Goal: Register for event/course

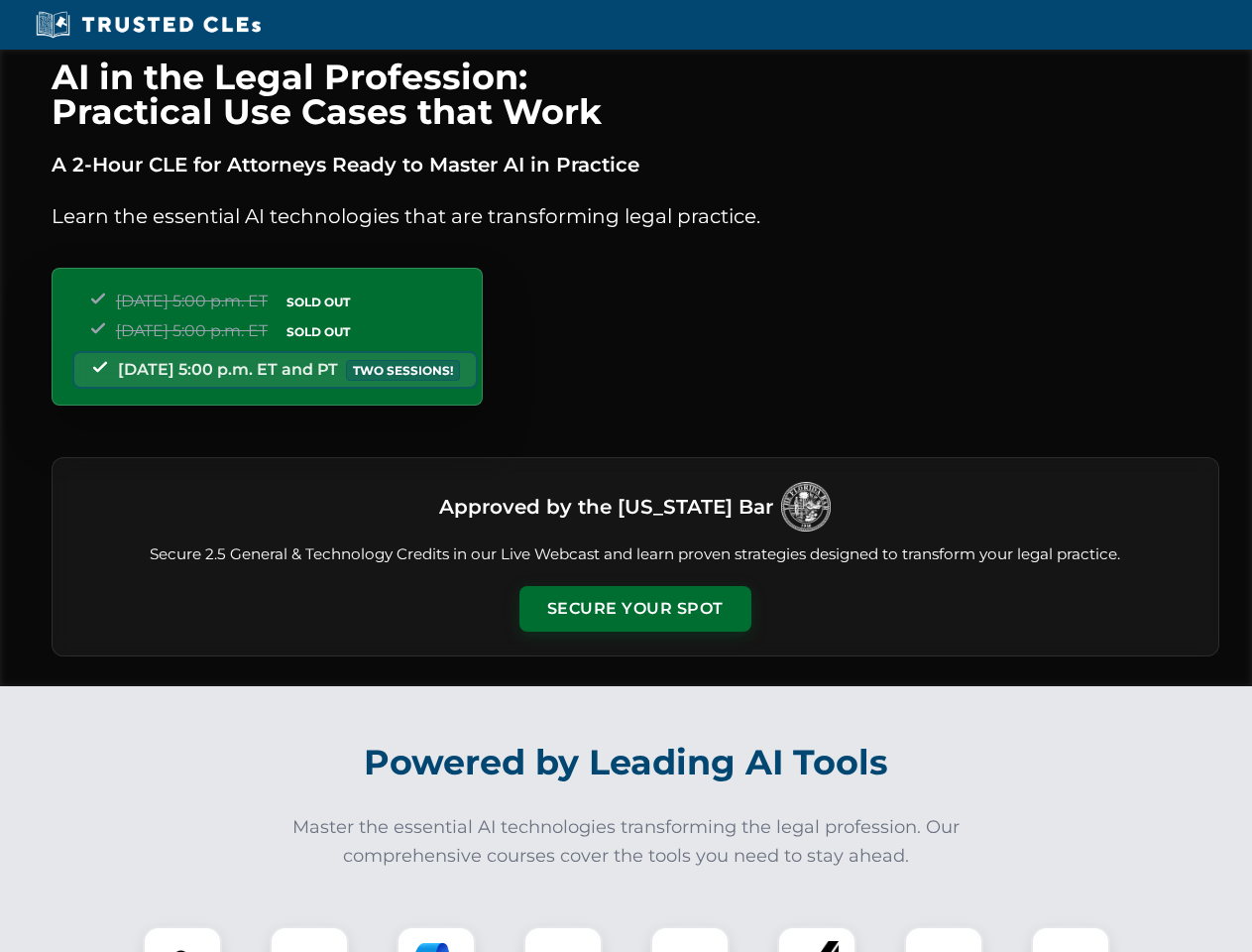
click at [635, 609] on button "Secure Your Spot" at bounding box center [635, 609] width 232 height 46
click at [182, 939] on img at bounding box center [182, 966] width 58 height 58
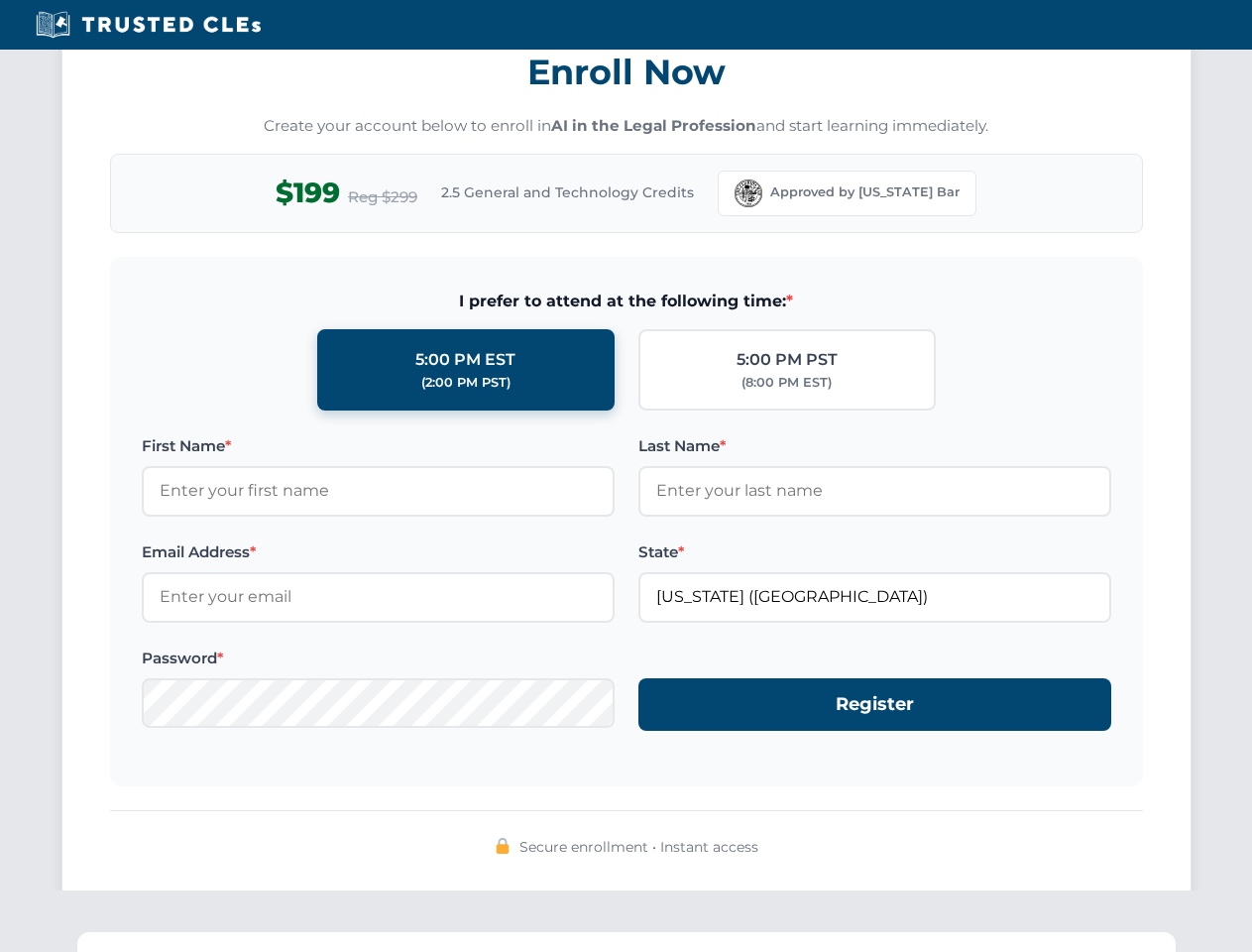
scroll to position [1946, 0]
